Goal: Task Accomplishment & Management: Complete application form

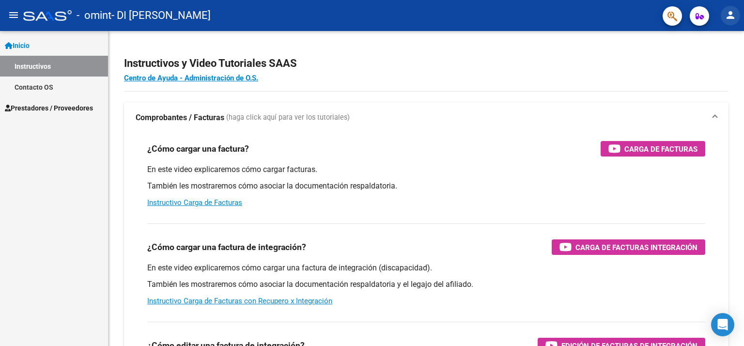
click at [730, 14] on mat-icon "person" at bounding box center [730, 15] width 12 height 12
click at [616, 146] on div at bounding box center [372, 173] width 744 height 346
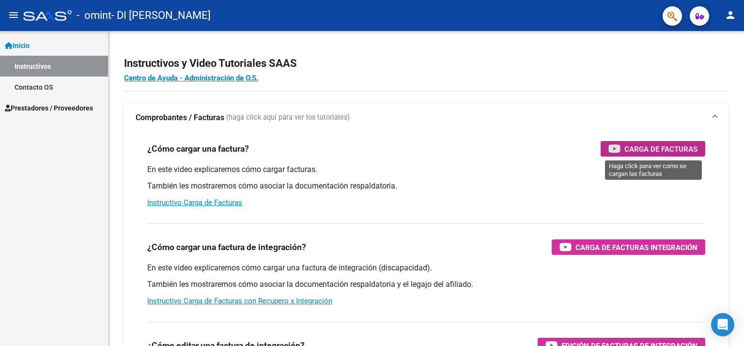
click at [616, 146] on icon "button" at bounding box center [614, 148] width 12 height 11
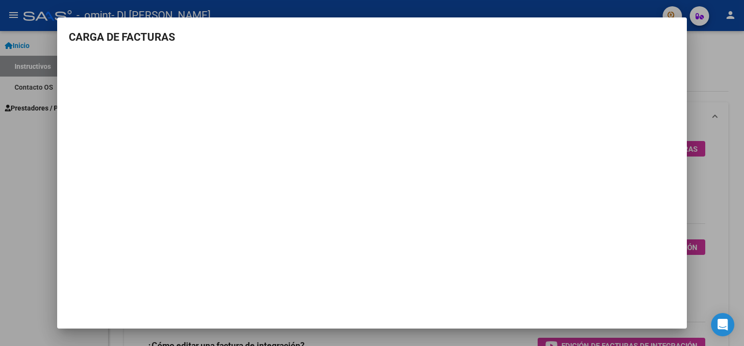
click at [0, 142] on div at bounding box center [372, 173] width 744 height 346
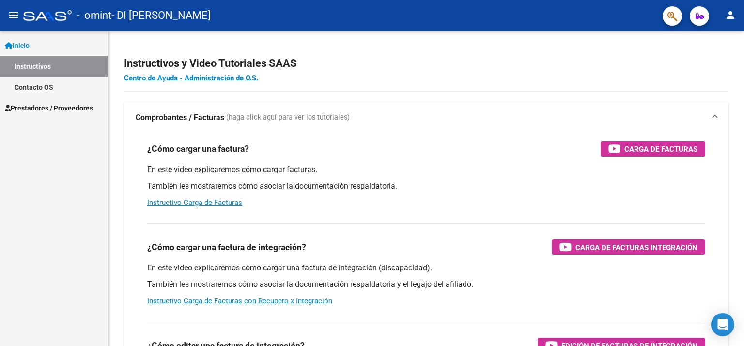
click at [71, 108] on span "Prestadores / Proveedores" at bounding box center [49, 108] width 88 height 11
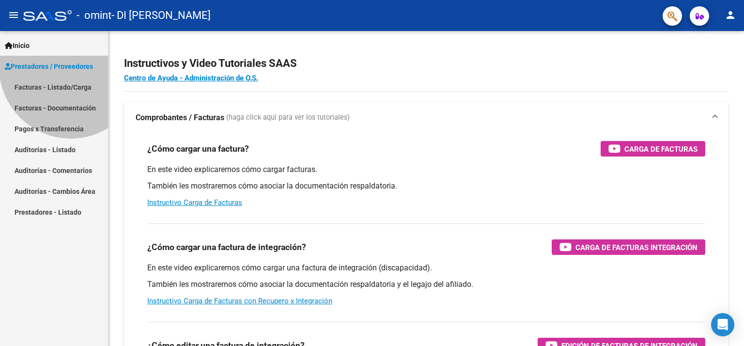
click at [71, 72] on span "Prestadores / Proveedores" at bounding box center [49, 66] width 88 height 11
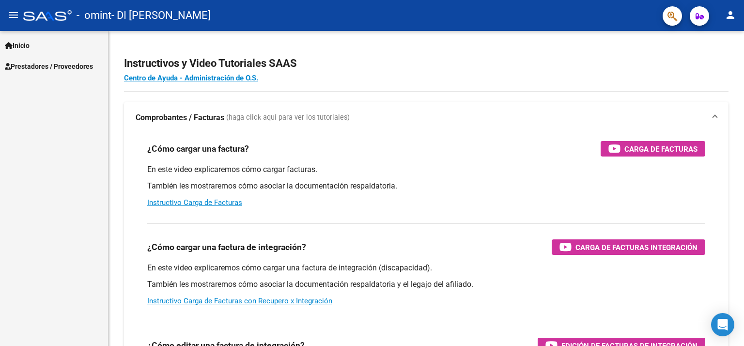
click at [78, 60] on link "Prestadores / Proveedores" at bounding box center [54, 66] width 108 height 21
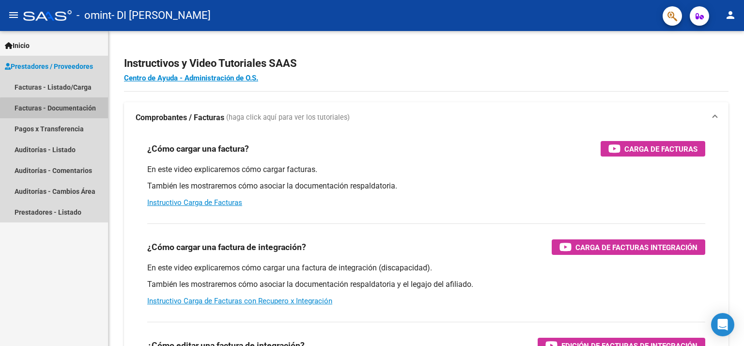
click at [70, 110] on link "Facturas - Documentación" at bounding box center [54, 107] width 108 height 21
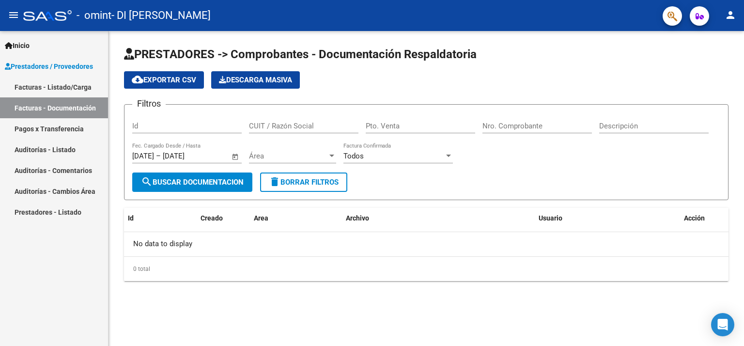
click at [46, 87] on link "Facturas - Listado/Carga" at bounding box center [54, 86] width 108 height 21
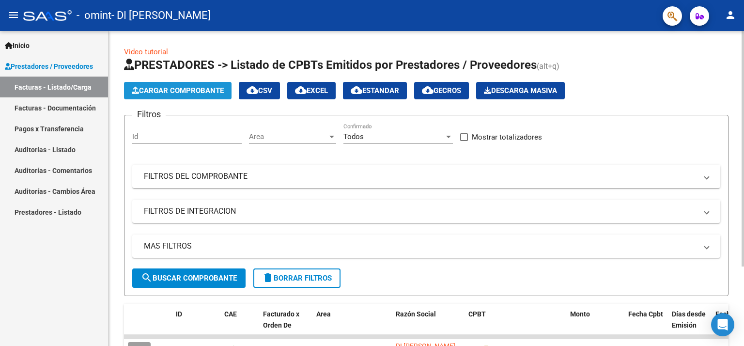
click at [153, 92] on span "Cargar Comprobante" at bounding box center [178, 90] width 92 height 9
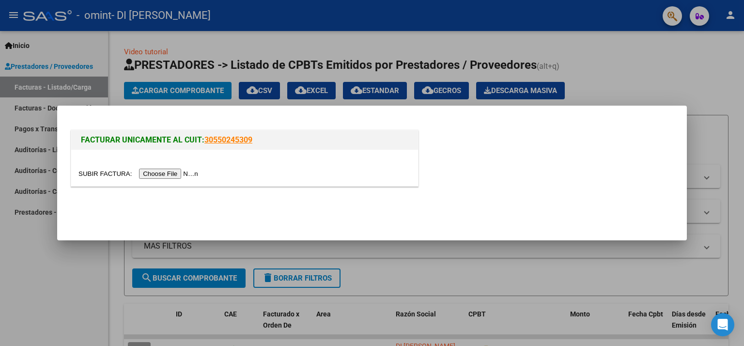
click at [178, 172] on input "file" at bounding box center [139, 173] width 122 height 10
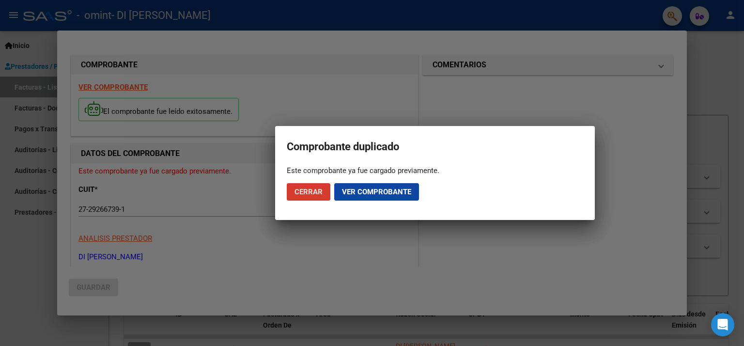
click at [342, 195] on span "Ver comprobante" at bounding box center [376, 191] width 69 height 9
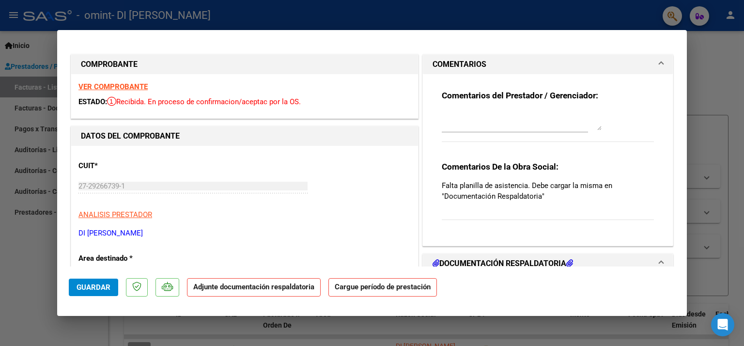
click at [458, 264] on h1 "DOCUMENTACIÓN RESPALDATORIA" at bounding box center [502, 264] width 140 height 12
click at [234, 288] on strong "Adjunte documentación respaldatoria" at bounding box center [253, 286] width 121 height 9
click at [212, 290] on strong "Adjunte documentación respaldatoria" at bounding box center [253, 286] width 121 height 9
click at [81, 282] on button "Guardar" at bounding box center [93, 286] width 49 height 17
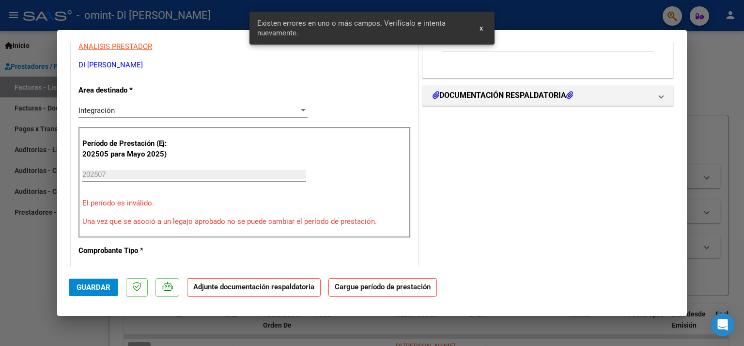
scroll to position [178, 0]
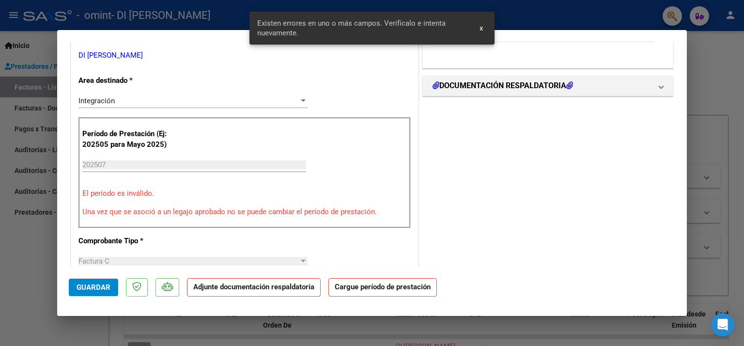
click at [126, 165] on input "202507" at bounding box center [194, 164] width 224 height 9
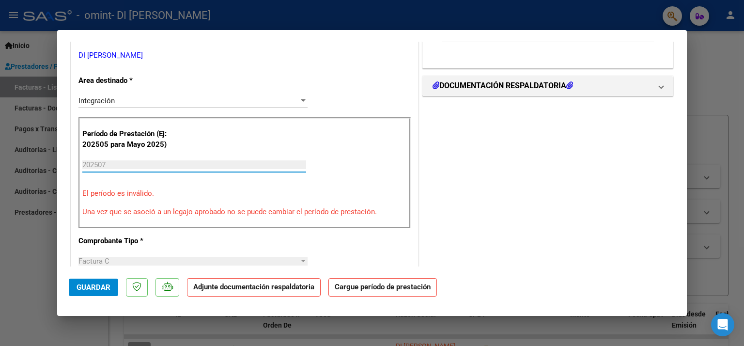
click at [126, 165] on input "202507" at bounding box center [194, 164] width 224 height 9
click at [163, 236] on p "Comprobante Tipo *" at bounding box center [128, 240] width 100 height 11
click at [214, 288] on strong "Adjunte documentación respaldatoria" at bounding box center [253, 286] width 121 height 9
click at [204, 250] on div "CUIT * 27-29266739-1 Ingresar CUIT ANALISIS PRESTADOR DI [PERSON_NAME] [PERSON_…" at bounding box center [244, 339] width 347 height 743
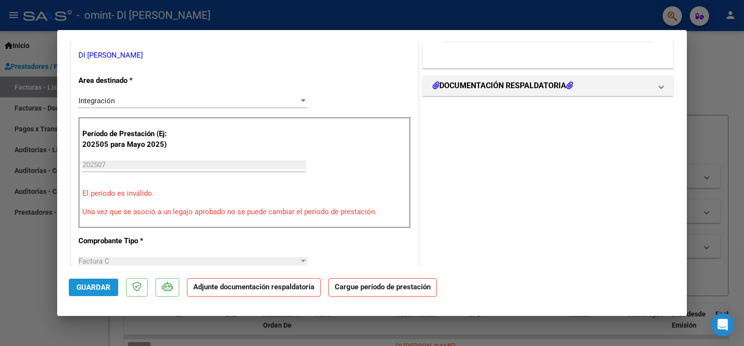
click at [103, 289] on span "Guardar" at bounding box center [93, 287] width 34 height 9
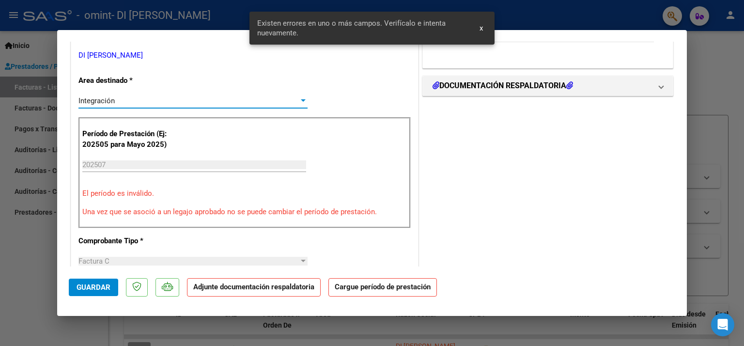
click at [225, 101] on div "Integración" at bounding box center [188, 100] width 220 height 9
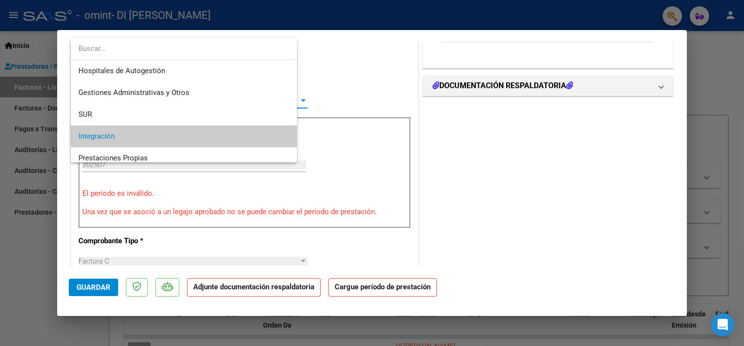
scroll to position [36, 0]
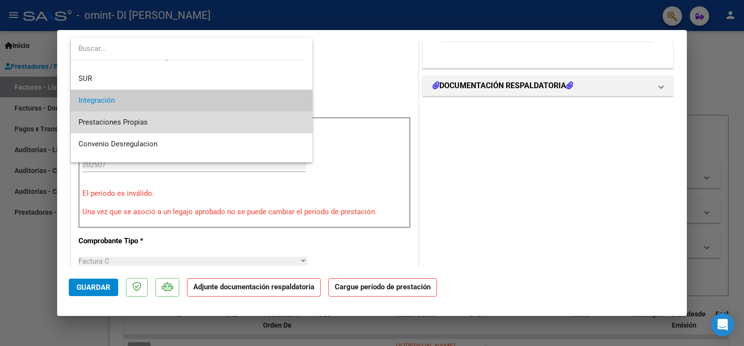
click at [206, 122] on span "Prestaciones Propias" at bounding box center [191, 122] width 227 height 22
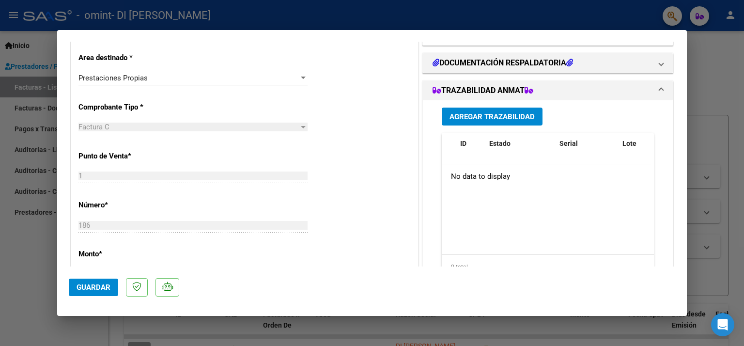
scroll to position [4, 0]
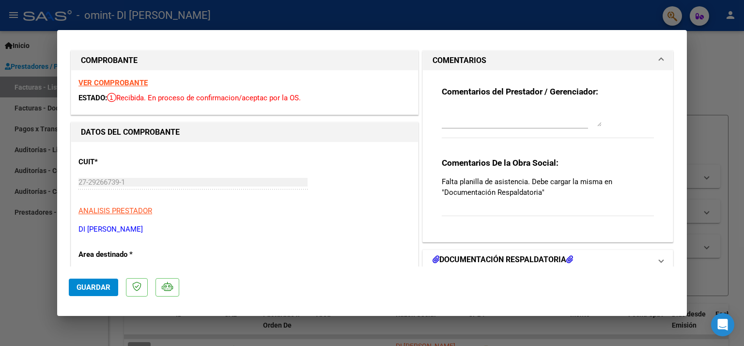
click at [459, 257] on h1 "DOCUMENTACIÓN RESPALDATORIA" at bounding box center [502, 260] width 140 height 12
click at [432, 260] on icon at bounding box center [435, 259] width 7 height 8
click at [435, 259] on h1 "DOCUMENTACIÓN RESPALDATORIA" at bounding box center [502, 260] width 140 height 12
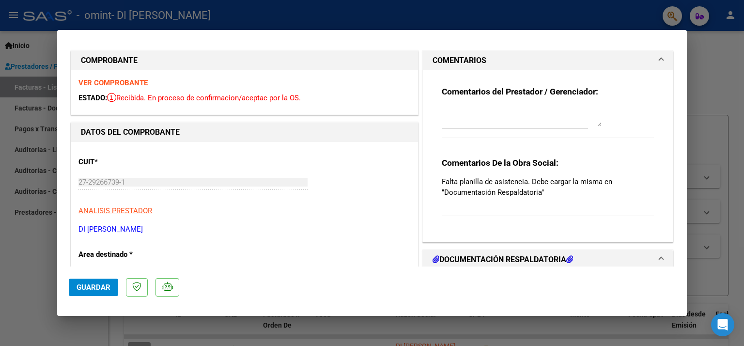
click at [458, 258] on h1 "DOCUMENTACIÓN RESPALDATORIA" at bounding box center [502, 260] width 140 height 12
click at [571, 258] on icon at bounding box center [569, 259] width 7 height 8
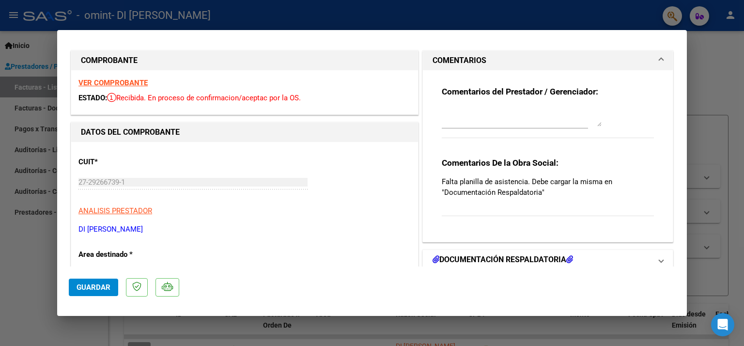
click at [571, 258] on icon at bounding box center [569, 259] width 7 height 8
click at [659, 257] on span at bounding box center [661, 260] width 4 height 12
click at [534, 261] on h1 "DOCUMENTACIÓN RESPALDATORIA" at bounding box center [502, 260] width 140 height 12
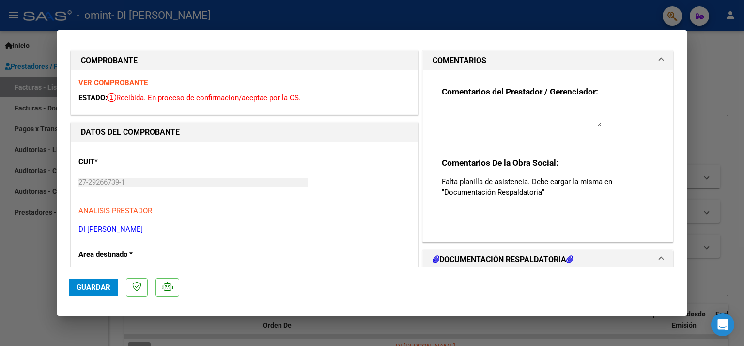
click at [441, 259] on h1 "DOCUMENTACIÓN RESPALDATORIA" at bounding box center [502, 260] width 140 height 12
click at [432, 260] on icon at bounding box center [435, 259] width 7 height 8
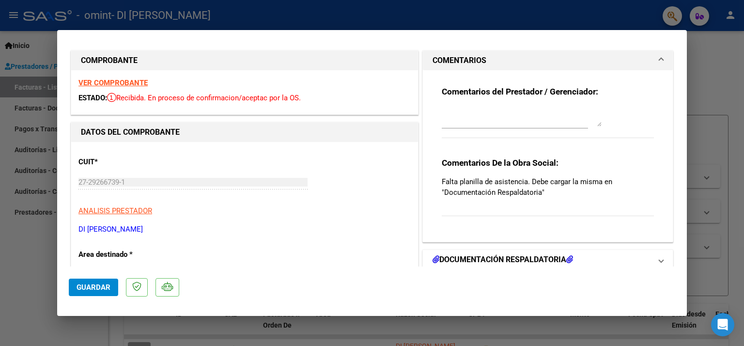
click at [432, 260] on icon at bounding box center [435, 259] width 7 height 8
click at [492, 295] on mat-dialog-actions "Guardar" at bounding box center [372, 285] width 606 height 38
click at [650, 256] on span "DOCUMENTACIÓN RESPALDATORIA" at bounding box center [545, 260] width 227 height 12
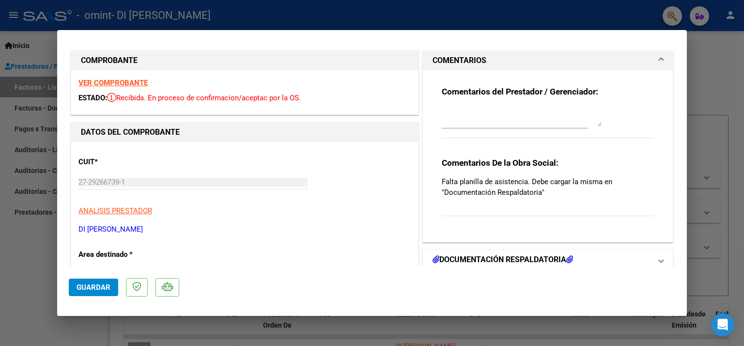
drag, startPoint x: 552, startPoint y: 261, endPoint x: 567, endPoint y: 258, distance: 15.8
click at [567, 258] on icon at bounding box center [569, 259] width 7 height 8
click at [712, 52] on div at bounding box center [372, 173] width 744 height 346
type input "$ 0,00"
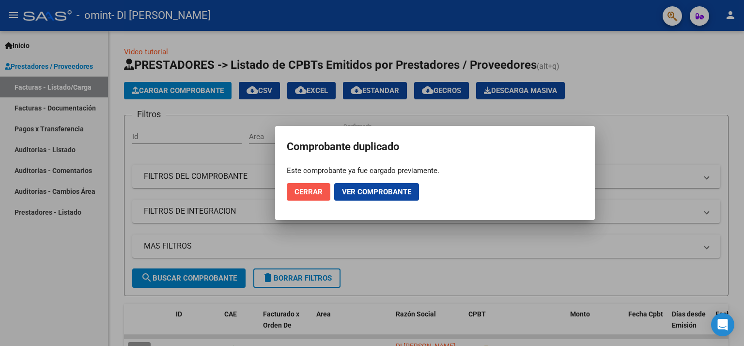
click at [294, 188] on span "Cerrar" at bounding box center [308, 191] width 28 height 9
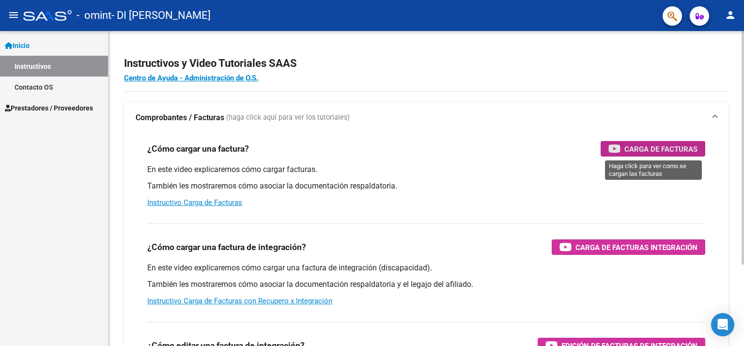
click at [624, 147] on div "Carga de Facturas" at bounding box center [652, 148] width 89 height 15
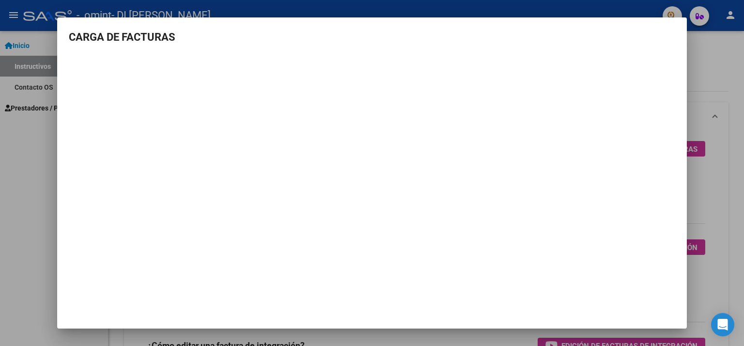
click at [511, 285] on mat-dialog-container "CARGA DE FACTURAS" at bounding box center [371, 172] width 629 height 311
click at [707, 53] on div at bounding box center [372, 173] width 744 height 346
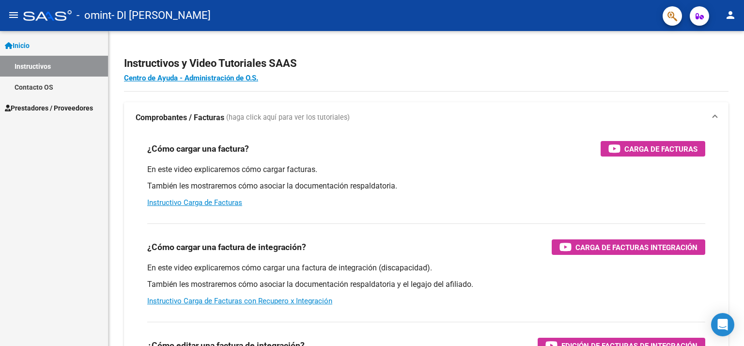
click at [34, 107] on span "Prestadores / Proveedores" at bounding box center [49, 108] width 88 height 11
click at [48, 110] on span "Prestadores / Proveedores" at bounding box center [49, 108] width 88 height 11
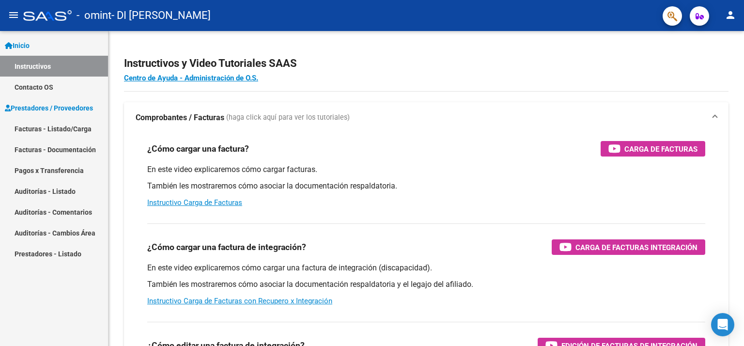
click at [52, 128] on link "Facturas - Listado/Carga" at bounding box center [54, 128] width 108 height 21
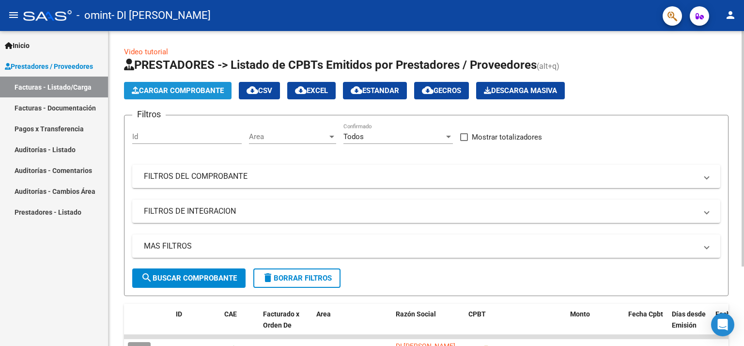
click at [195, 86] on span "Cargar Comprobante" at bounding box center [178, 90] width 92 height 9
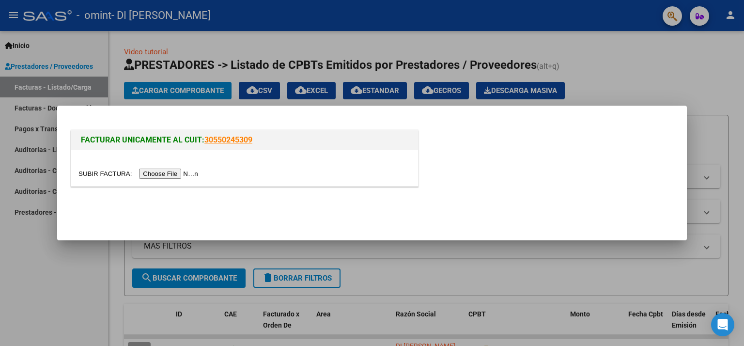
click at [186, 91] on div at bounding box center [372, 173] width 744 height 346
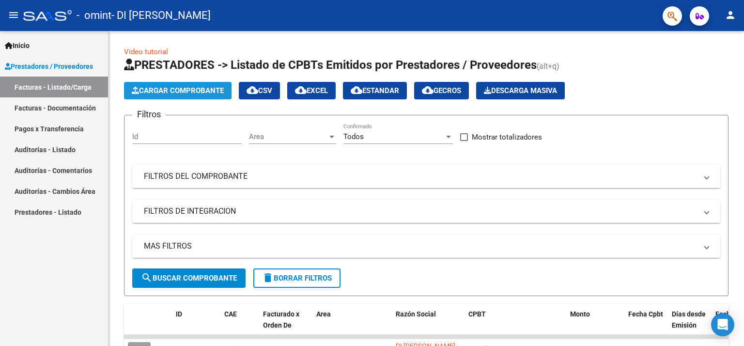
click at [186, 91] on span "Cargar Comprobante" at bounding box center [178, 90] width 92 height 9
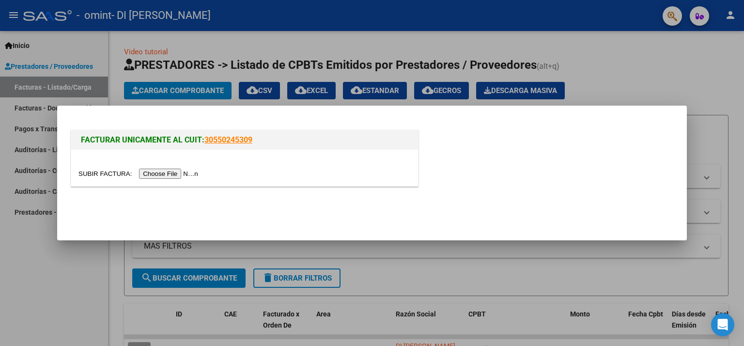
click at [152, 174] on input "file" at bounding box center [139, 173] width 122 height 10
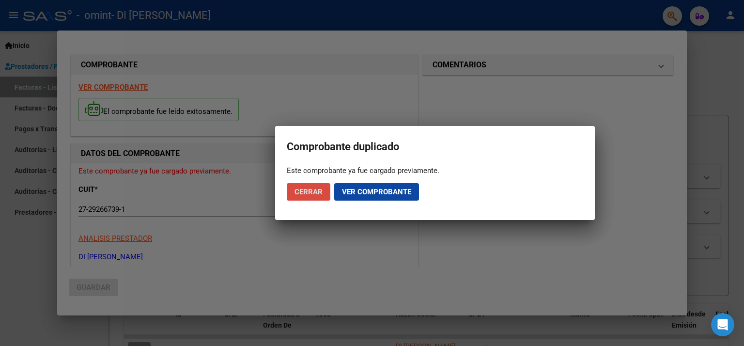
click at [314, 189] on span "Cerrar" at bounding box center [308, 191] width 28 height 9
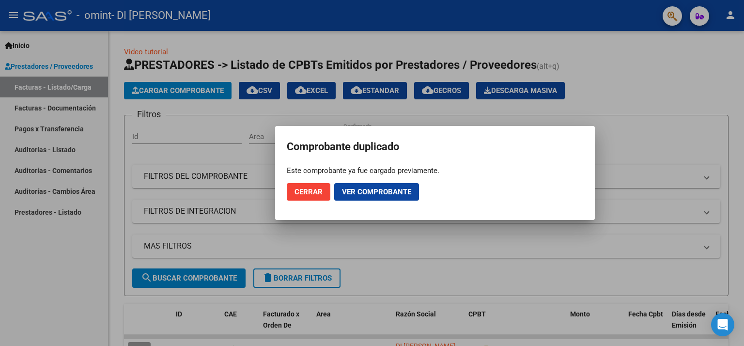
click at [342, 190] on span "Ver comprobante" at bounding box center [376, 191] width 69 height 9
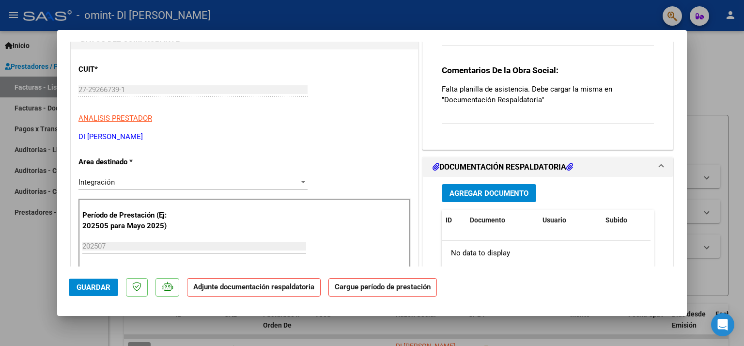
scroll to position [97, 0]
click at [473, 191] on span "Agregar Documento" at bounding box center [488, 192] width 79 height 9
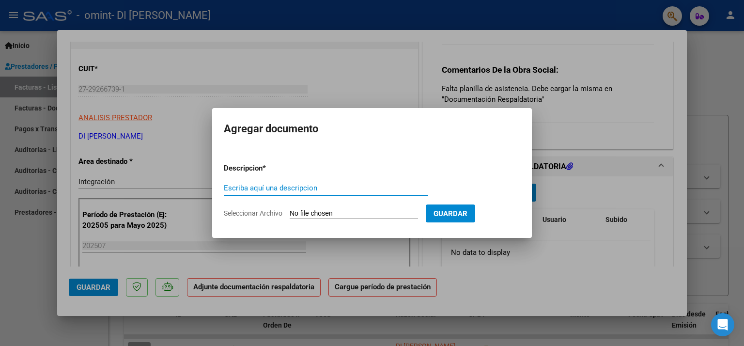
click at [282, 186] on input "Escriba aquí una descripcion" at bounding box center [326, 187] width 204 height 9
type input "Planilla [DATE]"
click at [304, 212] on input "Seleccionar Archivo" at bounding box center [354, 213] width 128 height 9
type input "C:\fakepath\asistencia [DATE] [PERSON_NAME] .pdf"
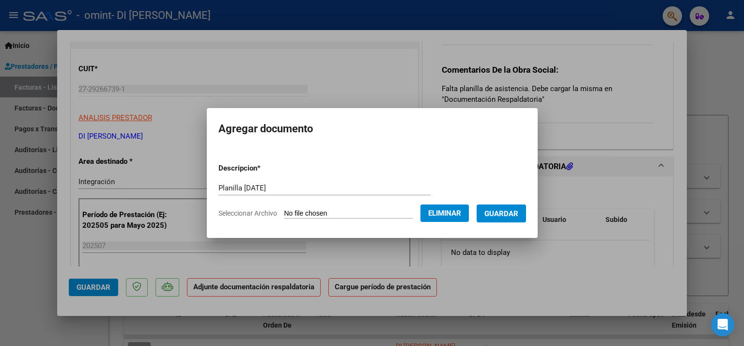
click at [516, 216] on span "Guardar" at bounding box center [501, 213] width 34 height 9
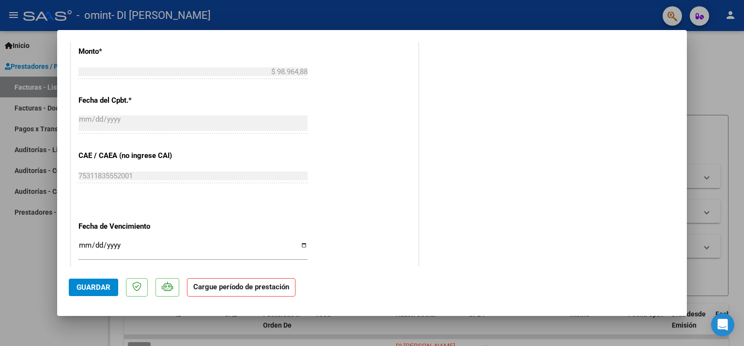
scroll to position [546, 0]
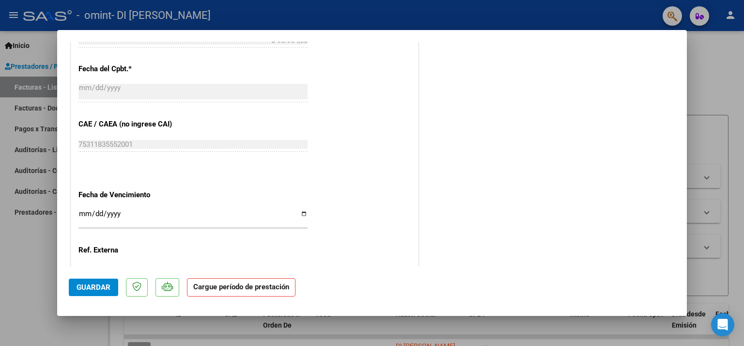
click at [84, 284] on span "Guardar" at bounding box center [93, 287] width 34 height 9
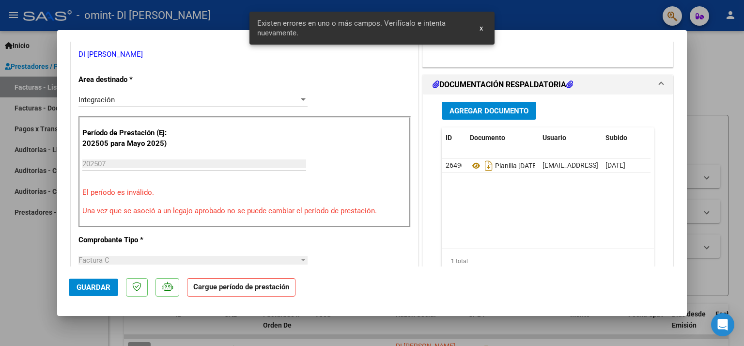
scroll to position [178, 0]
click at [84, 284] on span "Guardar" at bounding box center [93, 287] width 34 height 9
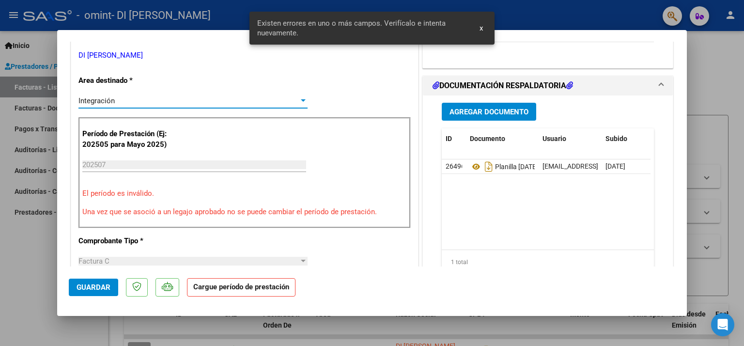
click at [153, 100] on div "Integración" at bounding box center [188, 100] width 220 height 9
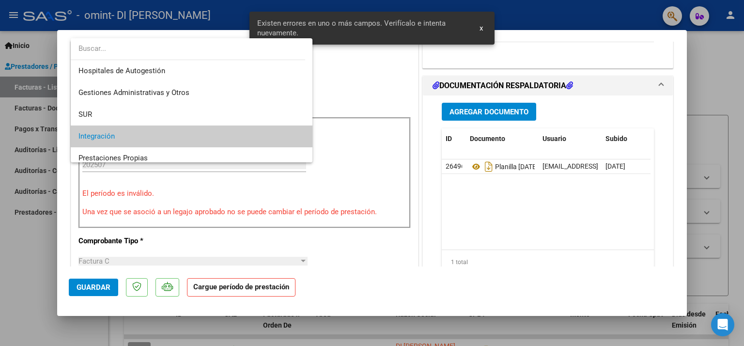
scroll to position [36, 0]
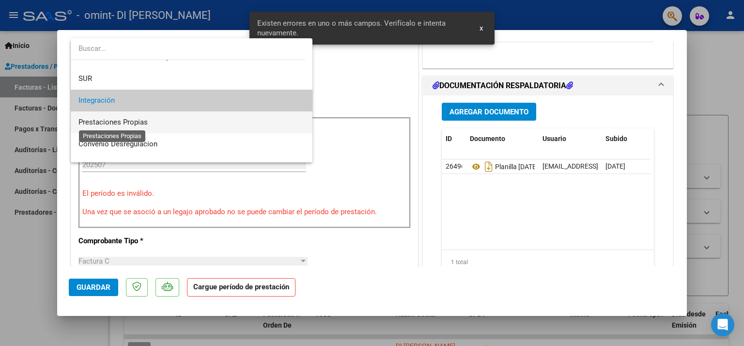
click at [129, 124] on span "Prestaciones Propias" at bounding box center [112, 122] width 69 height 9
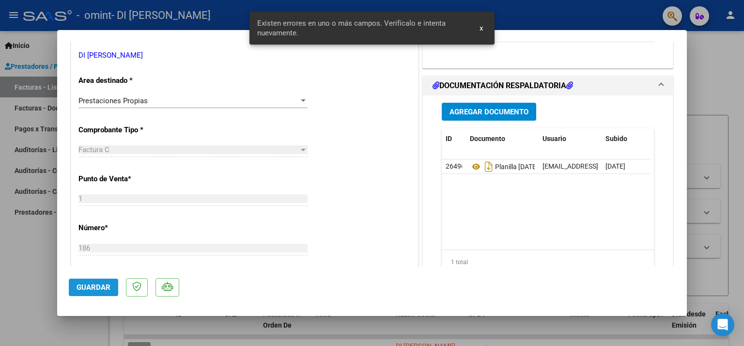
click at [91, 289] on span "Guardar" at bounding box center [93, 287] width 34 height 9
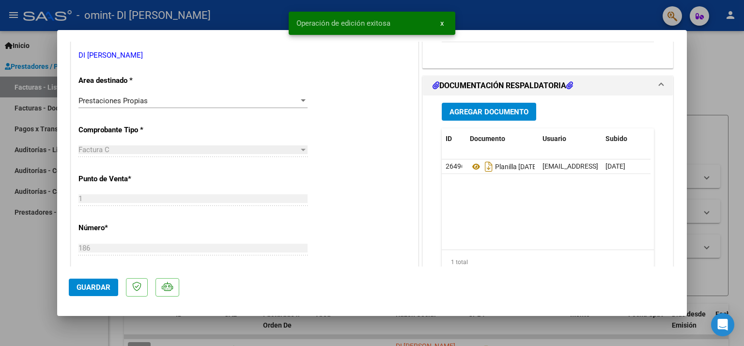
click at [698, 68] on div at bounding box center [372, 173] width 744 height 346
type input "$ 0,00"
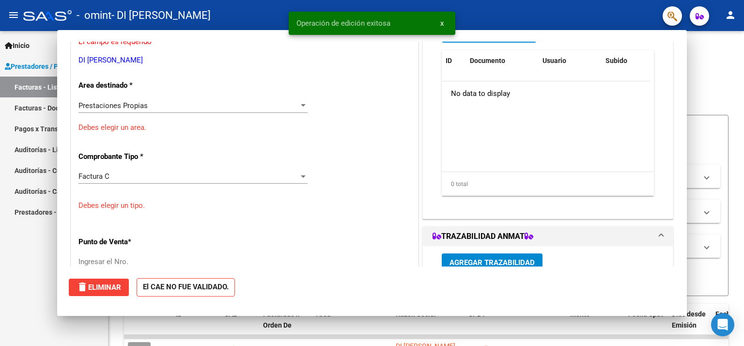
scroll to position [0, 0]
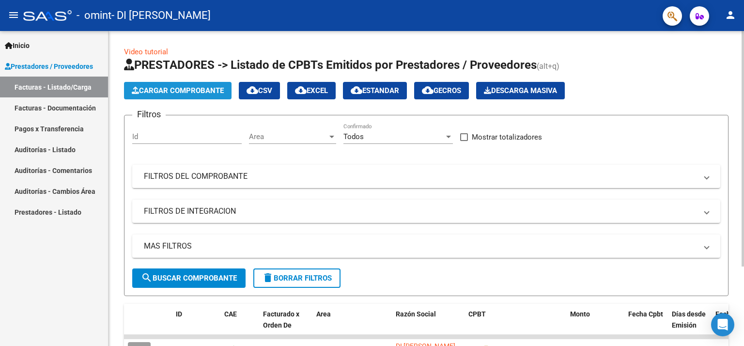
click at [164, 92] on span "Cargar Comprobante" at bounding box center [178, 90] width 92 height 9
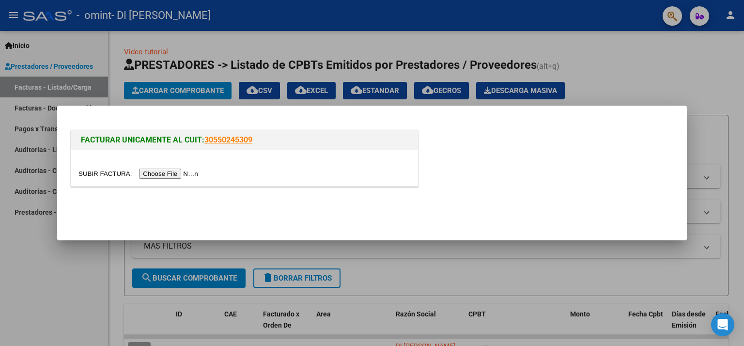
click at [168, 170] on input "file" at bounding box center [139, 173] width 122 height 10
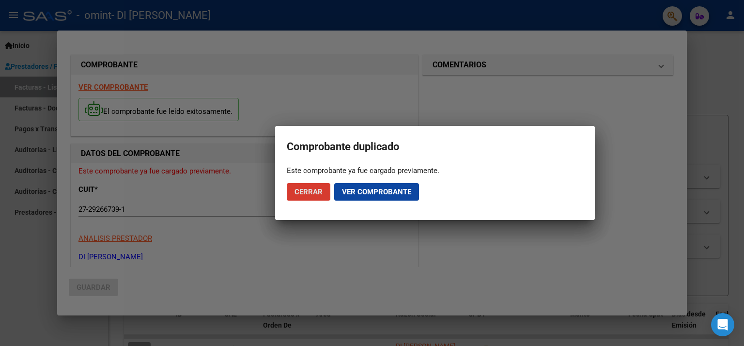
click at [351, 190] on span "Ver comprobante" at bounding box center [376, 191] width 69 height 9
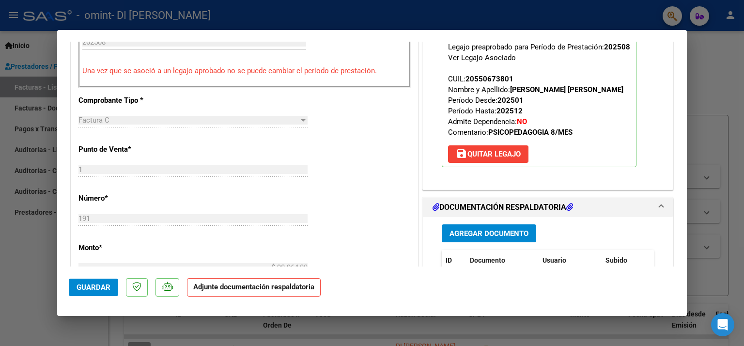
scroll to position [310, 0]
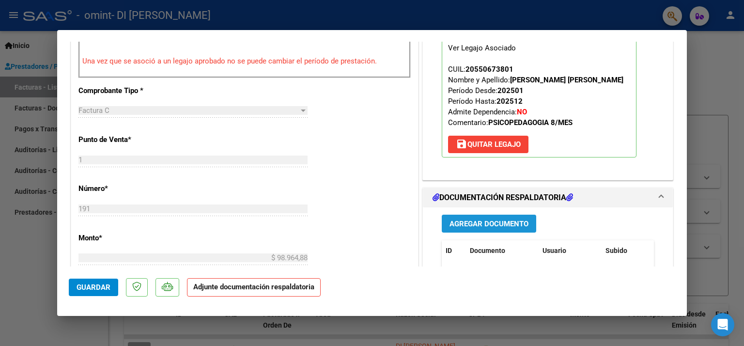
click at [487, 224] on span "Agregar Documento" at bounding box center [488, 223] width 79 height 9
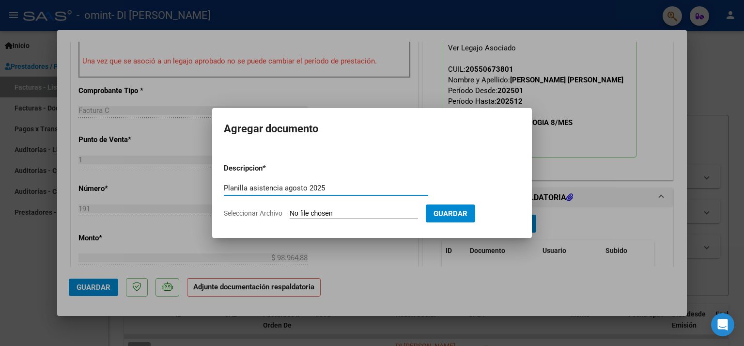
type input "Planilla asistencia agosto 2025"
click at [407, 211] on input "Seleccionar Archivo" at bounding box center [354, 213] width 128 height 9
type input "C:\fakepath\asistencia [PERSON_NAME].pdf"
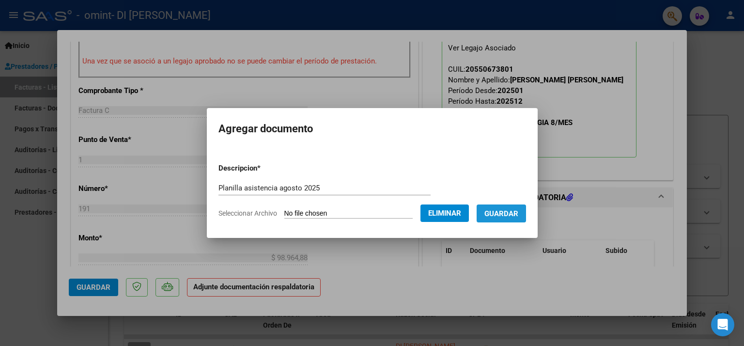
click at [501, 216] on span "Guardar" at bounding box center [501, 213] width 34 height 9
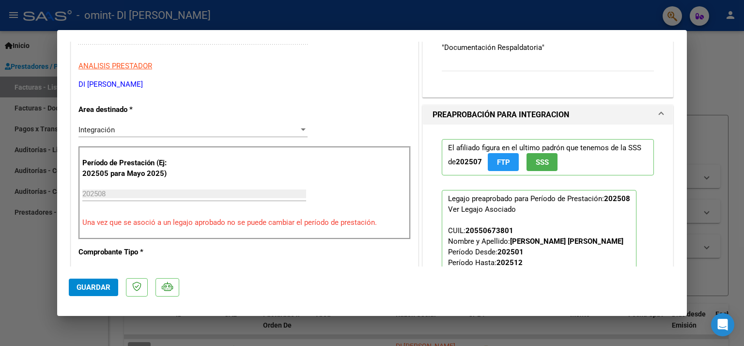
scroll to position [144, 0]
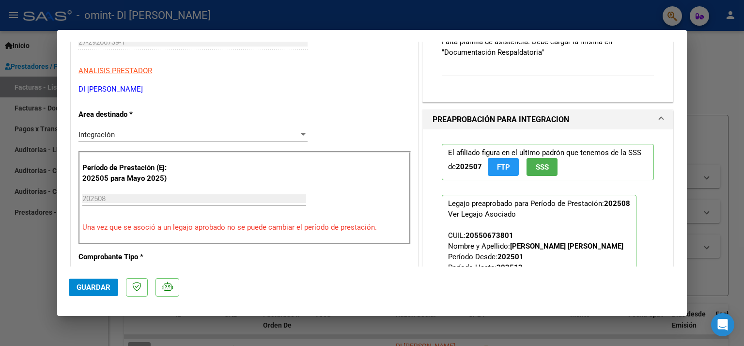
click at [231, 134] on div "Integración" at bounding box center [188, 134] width 220 height 9
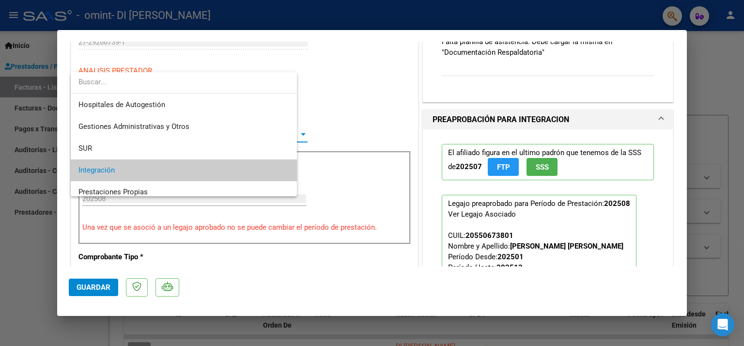
scroll to position [36, 0]
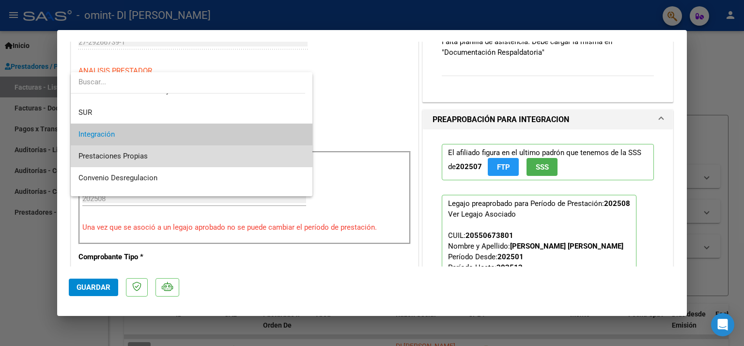
click at [208, 152] on span "Prestaciones Propias" at bounding box center [191, 156] width 227 height 22
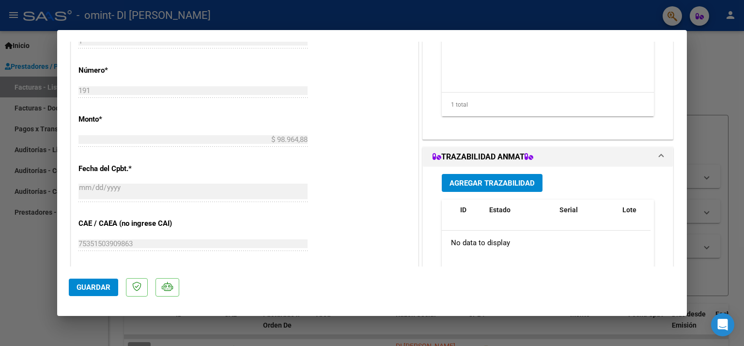
scroll to position [341, 0]
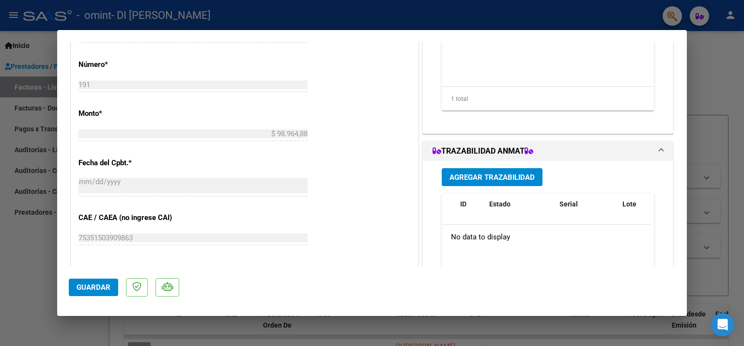
click at [88, 286] on span "Guardar" at bounding box center [93, 287] width 34 height 9
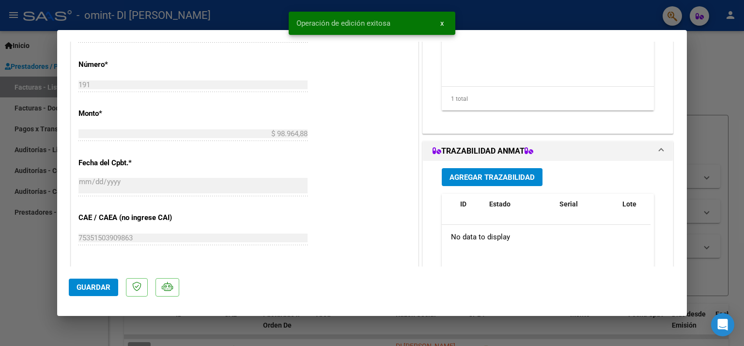
click at [697, 107] on div at bounding box center [372, 173] width 744 height 346
type input "$ 0,00"
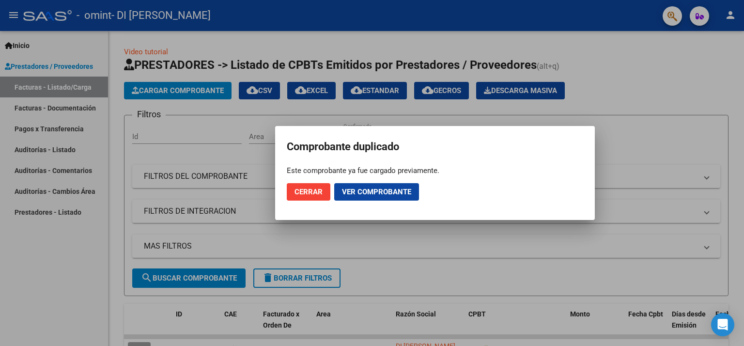
click at [300, 193] on span "Cerrar" at bounding box center [308, 191] width 28 height 9
